Goal: Find contact information: Find contact information

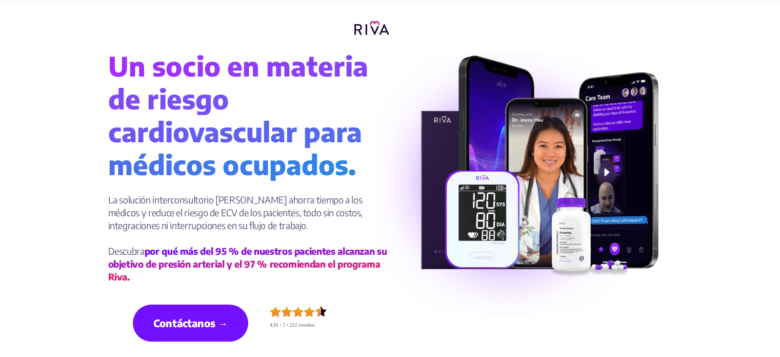
click at [447, 82] on img at bounding box center [539, 168] width 245 height 238
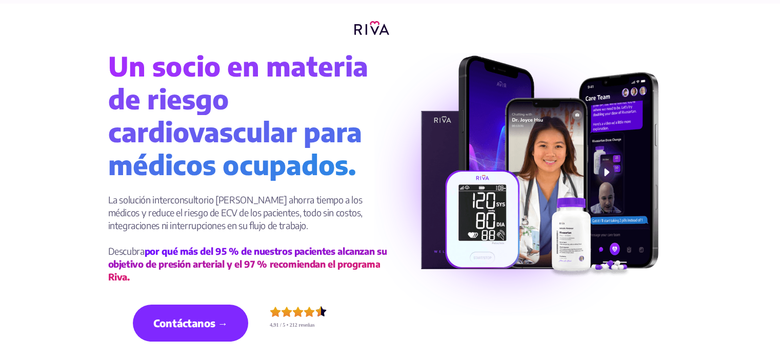
click at [197, 322] on font "Contáctanos →" at bounding box center [190, 322] width 74 height 13
